Goal: Task Accomplishment & Management: Manage account settings

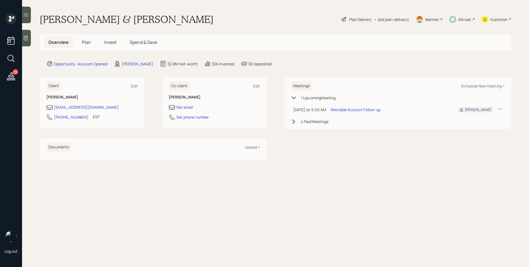
click at [455, 22] on icon at bounding box center [452, 19] width 7 height 7
click at [458, 20] on div "Altruist" at bounding box center [464, 20] width 13 height 6
drag, startPoint x: 106, startPoint y: 109, endPoint x: 52, endPoint y: 111, distance: 54.9
click at [52, 111] on div "[EMAIL_ADDRESS][DOMAIN_NAME] [PHONE_NUMBER] EST Currently 9:00 AM" at bounding box center [91, 114] width 91 height 20
copy div "[EMAIL_ADDRESS][DOMAIN_NAME]"
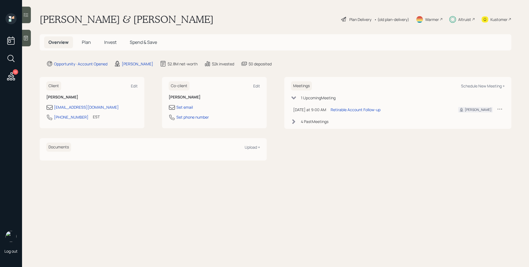
click at [83, 43] on span "Plan" at bounding box center [86, 42] width 9 height 6
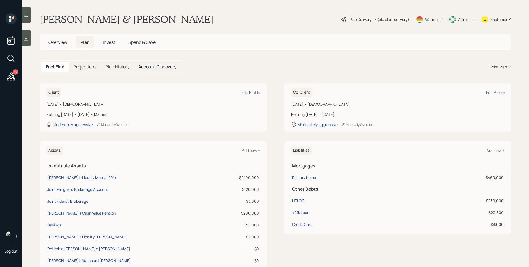
drag, startPoint x: 79, startPoint y: 105, endPoint x: 118, endPoint y: 105, distance: 39.4
click at [118, 105] on div "[DATE] • [DEMOGRAPHIC_DATA]" at bounding box center [153, 104] width 214 height 6
click at [252, 92] on div "Edit Profile" at bounding box center [250, 92] width 19 height 5
select select "10"
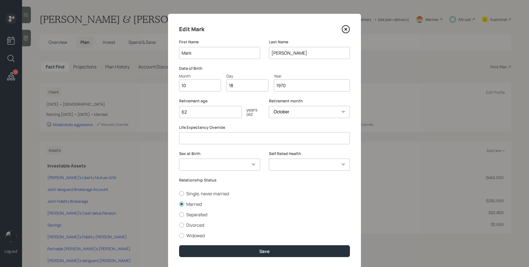
click at [286, 112] on select "January February March April May June July August September October November De…" at bounding box center [309, 112] width 81 height 12
click at [346, 28] on icon at bounding box center [346, 29] width 8 height 8
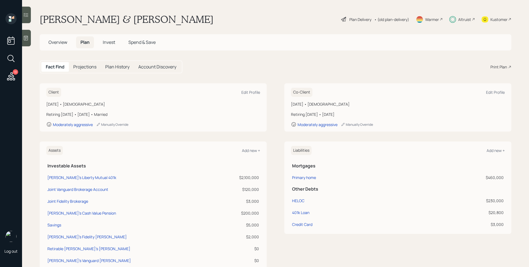
click at [354, 18] on div "Plan Delivery" at bounding box center [360, 20] width 22 height 6
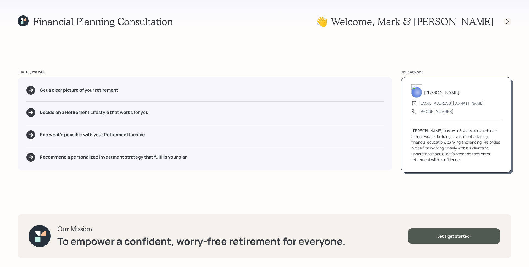
click at [509, 19] on icon at bounding box center [508, 22] width 6 height 6
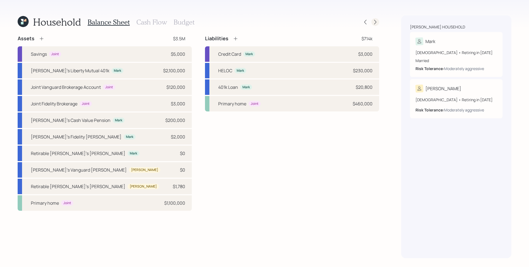
click at [375, 22] on icon at bounding box center [376, 22] width 6 height 6
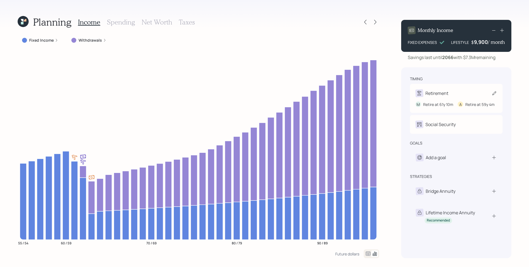
click at [474, 93] on div "Retirement" at bounding box center [457, 93] width 82 height 8
select select "10"
select select "4"
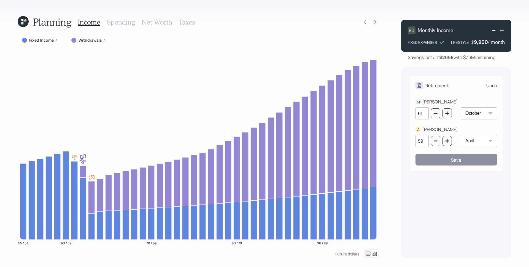
click at [476, 113] on select "January February March April May June July August September October November De…" at bounding box center [479, 113] width 36 height 12
select select "3"
click at [461, 107] on select "January February March April May June July August September October November De…" at bounding box center [479, 113] width 36 height 12
click at [447, 114] on icon "button" at bounding box center [447, 113] width 4 height 4
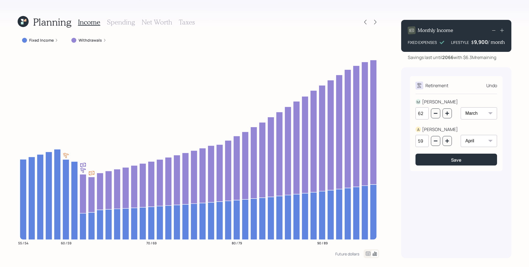
click at [453, 115] on div "62 January February March April May June July August September October November…" at bounding box center [457, 116] width 82 height 19
click at [450, 114] on button "button" at bounding box center [447, 113] width 9 height 10
type input "63"
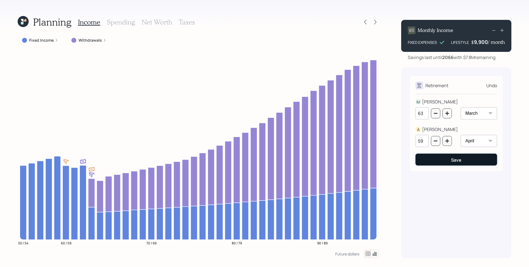
click at [458, 160] on div "Save" at bounding box center [456, 160] width 10 height 6
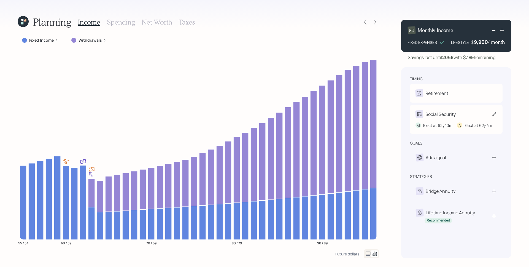
click at [454, 119] on div "M Elect at 62y 10m A Elect at 62y 4m" at bounding box center [457, 123] width 82 height 10
select select "10"
select select "4"
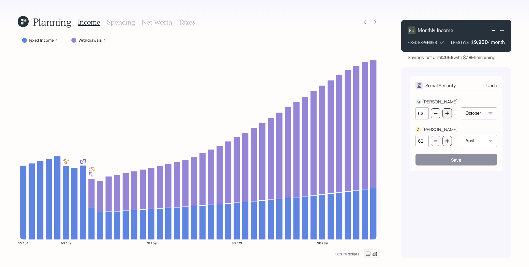
click at [447, 112] on icon "button" at bounding box center [447, 113] width 4 height 4
type input "63"
click at [484, 114] on select "January February March April May June July August September October November De…" at bounding box center [479, 113] width 36 height 12
select select "3"
click at [461, 107] on select "January February March April May June July August September October November De…" at bounding box center [479, 113] width 36 height 12
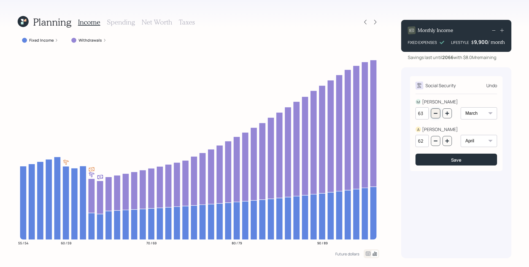
click at [433, 114] on icon "button" at bounding box center [435, 113] width 4 height 4
type input "62"
click at [446, 160] on button "Save" at bounding box center [457, 159] width 82 height 12
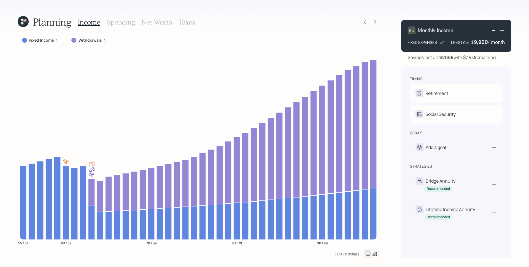
click at [93, 41] on label "Withdrawals" at bounding box center [90, 40] width 23 height 6
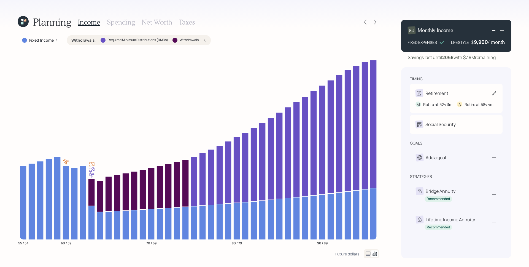
click at [457, 92] on div "Retirement" at bounding box center [457, 93] width 82 height 8
select select "3"
select select "4"
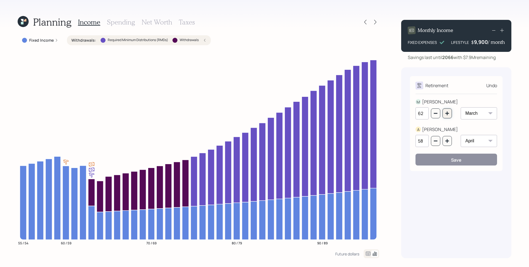
click at [447, 111] on icon "button" at bounding box center [447, 113] width 4 height 4
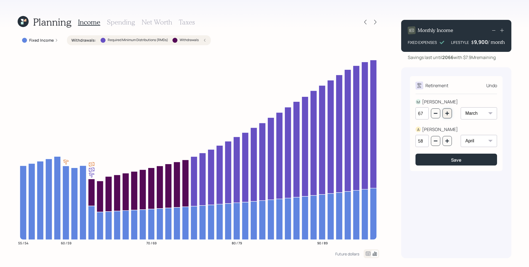
click at [447, 111] on icon "button" at bounding box center [447, 113] width 4 height 4
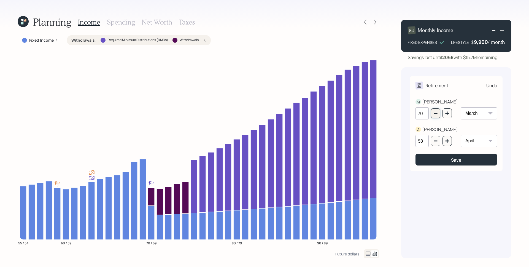
click at [438, 114] on button "button" at bounding box center [435, 113] width 9 height 10
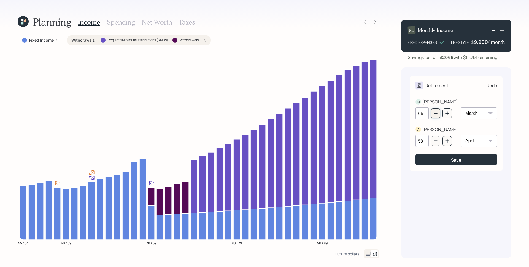
click at [438, 114] on button "button" at bounding box center [435, 113] width 9 height 10
click at [451, 112] on button "button" at bounding box center [447, 113] width 9 height 10
type input "63"
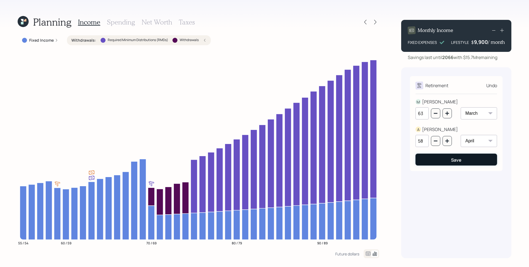
click at [452, 157] on button "Save" at bounding box center [457, 159] width 82 height 12
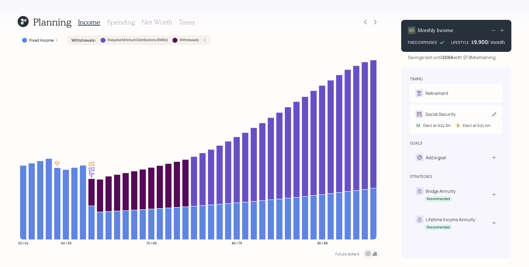
click at [466, 121] on div "M Elect at 62y 3m A Elect at 62y 4m" at bounding box center [457, 123] width 82 height 10
select select "3"
select select "4"
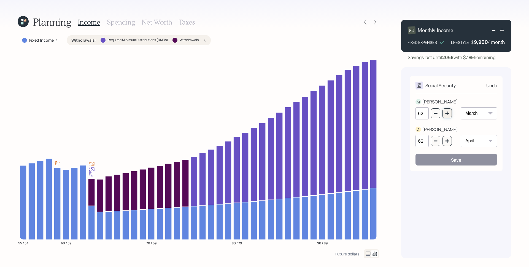
click at [448, 116] on button "button" at bounding box center [447, 113] width 9 height 10
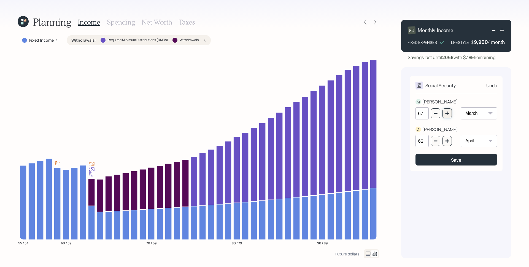
click at [448, 116] on button "button" at bounding box center [447, 113] width 9 height 10
type input "70"
click at [447, 138] on button "button" at bounding box center [447, 141] width 9 height 10
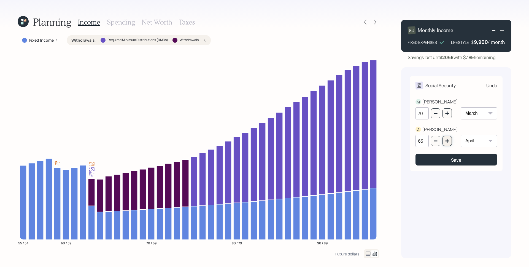
click at [447, 138] on button "button" at bounding box center [447, 141] width 9 height 10
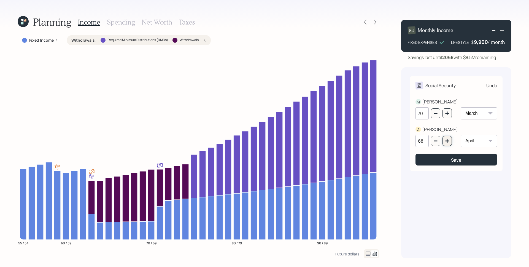
click at [447, 138] on button "button" at bounding box center [447, 141] width 9 height 10
type input "70"
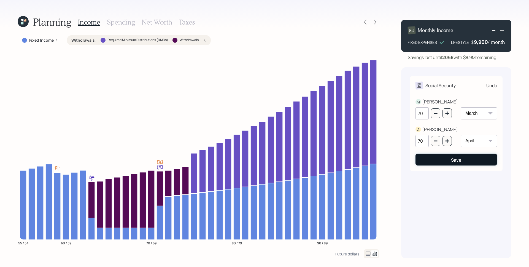
click at [437, 157] on button "Save" at bounding box center [457, 159] width 82 height 12
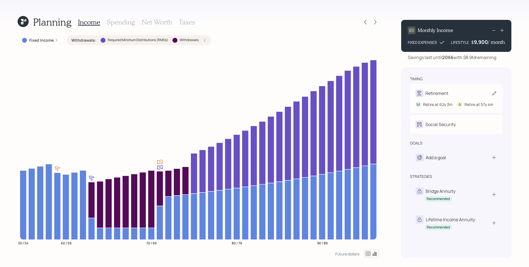
click at [473, 89] on div "Retirement" at bounding box center [457, 93] width 82 height 8
select select "3"
select select "4"
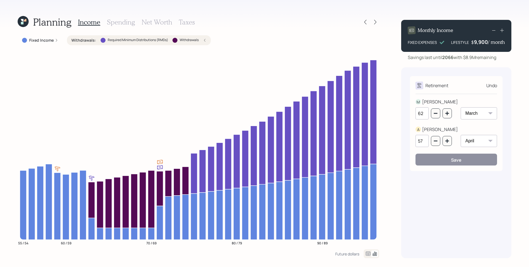
click at [493, 86] on div "Undo" at bounding box center [491, 85] width 11 height 7
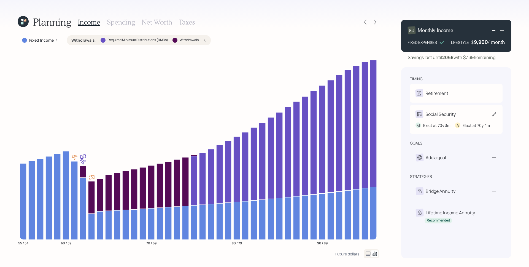
click at [441, 116] on div "Social Security" at bounding box center [440, 114] width 30 height 7
select select "3"
select select "4"
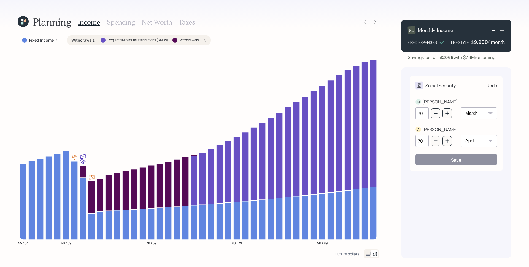
click at [429, 114] on div "70" at bounding box center [434, 113] width 36 height 12
click at [432, 114] on button "button" at bounding box center [435, 113] width 9 height 10
click at [433, 113] on button "button" at bounding box center [435, 113] width 9 height 10
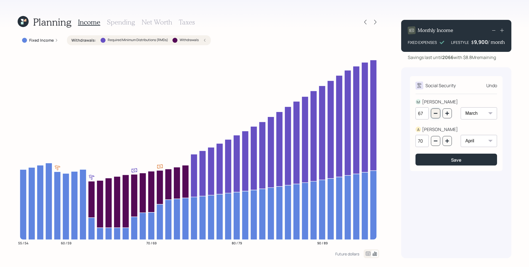
click at [433, 113] on button "button" at bounding box center [435, 113] width 9 height 10
type input "65"
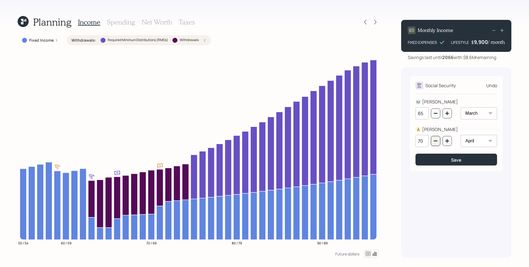
click at [436, 141] on icon "button" at bounding box center [435, 141] width 4 height 4
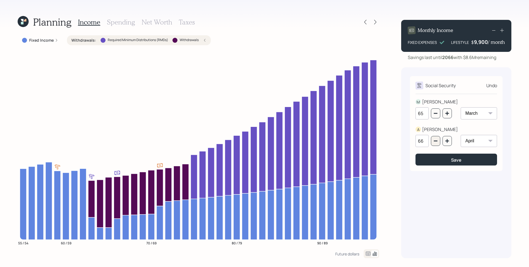
type input "65"
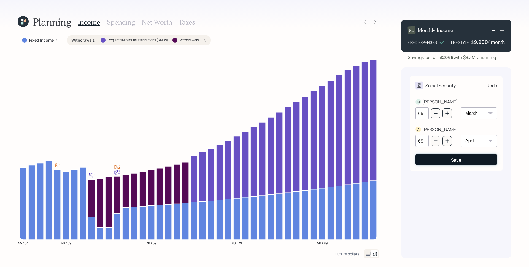
click at [452, 162] on div "Save" at bounding box center [456, 160] width 10 height 6
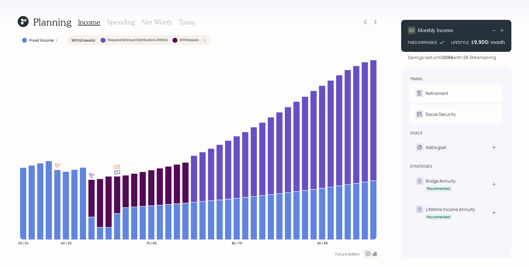
click at [47, 37] on div "Fixed Income" at bounding box center [40, 40] width 45 height 10
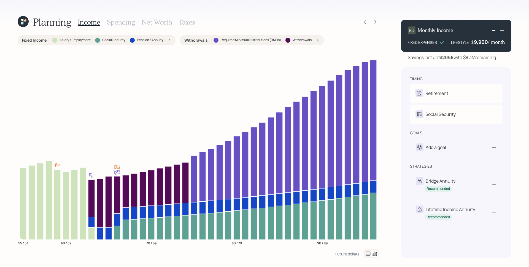
click at [25, 22] on icon at bounding box center [23, 23] width 3 height 3
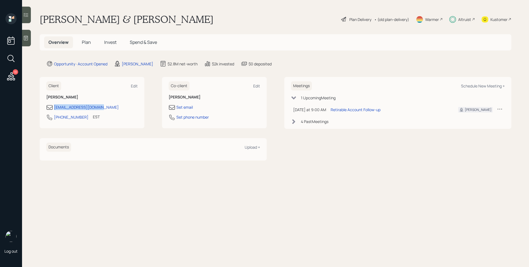
drag, startPoint x: 110, startPoint y: 108, endPoint x: 48, endPoint y: 107, distance: 61.7
click at [48, 107] on div "[EMAIL_ADDRESS][DOMAIN_NAME]" at bounding box center [91, 107] width 91 height 7
copy div "[EMAIL_ADDRESS][DOMAIN_NAME]"
click at [81, 44] on h5 "Plan" at bounding box center [86, 42] width 18 height 12
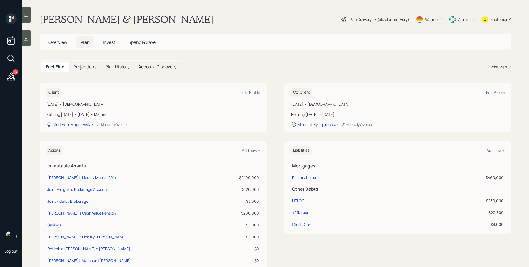
click at [85, 44] on span "Plan" at bounding box center [84, 42] width 9 height 6
